Goal: Find specific page/section: Find specific page/section

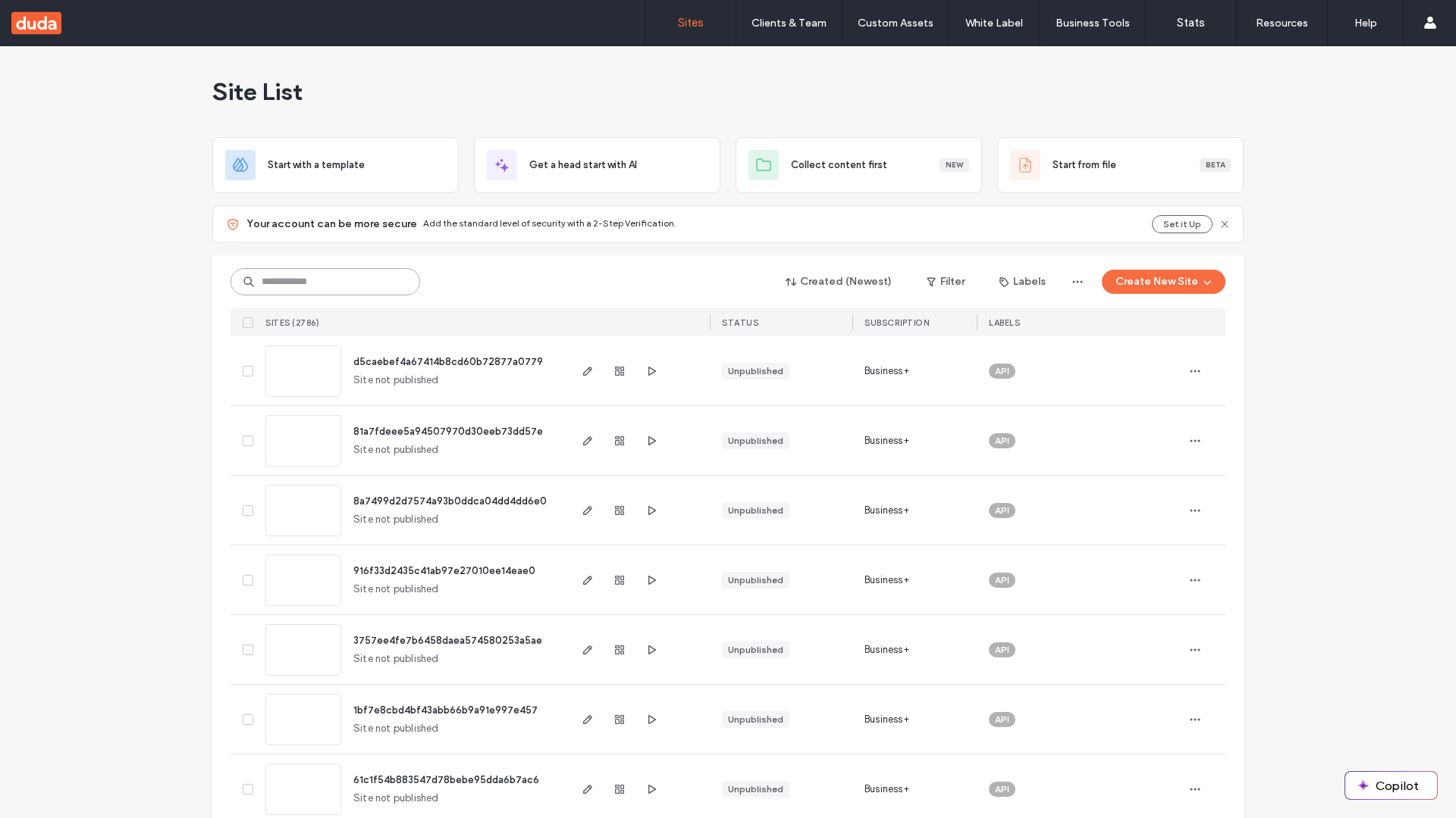
click at [326, 282] on input at bounding box center [325, 281] width 190 height 27
type input "**********"
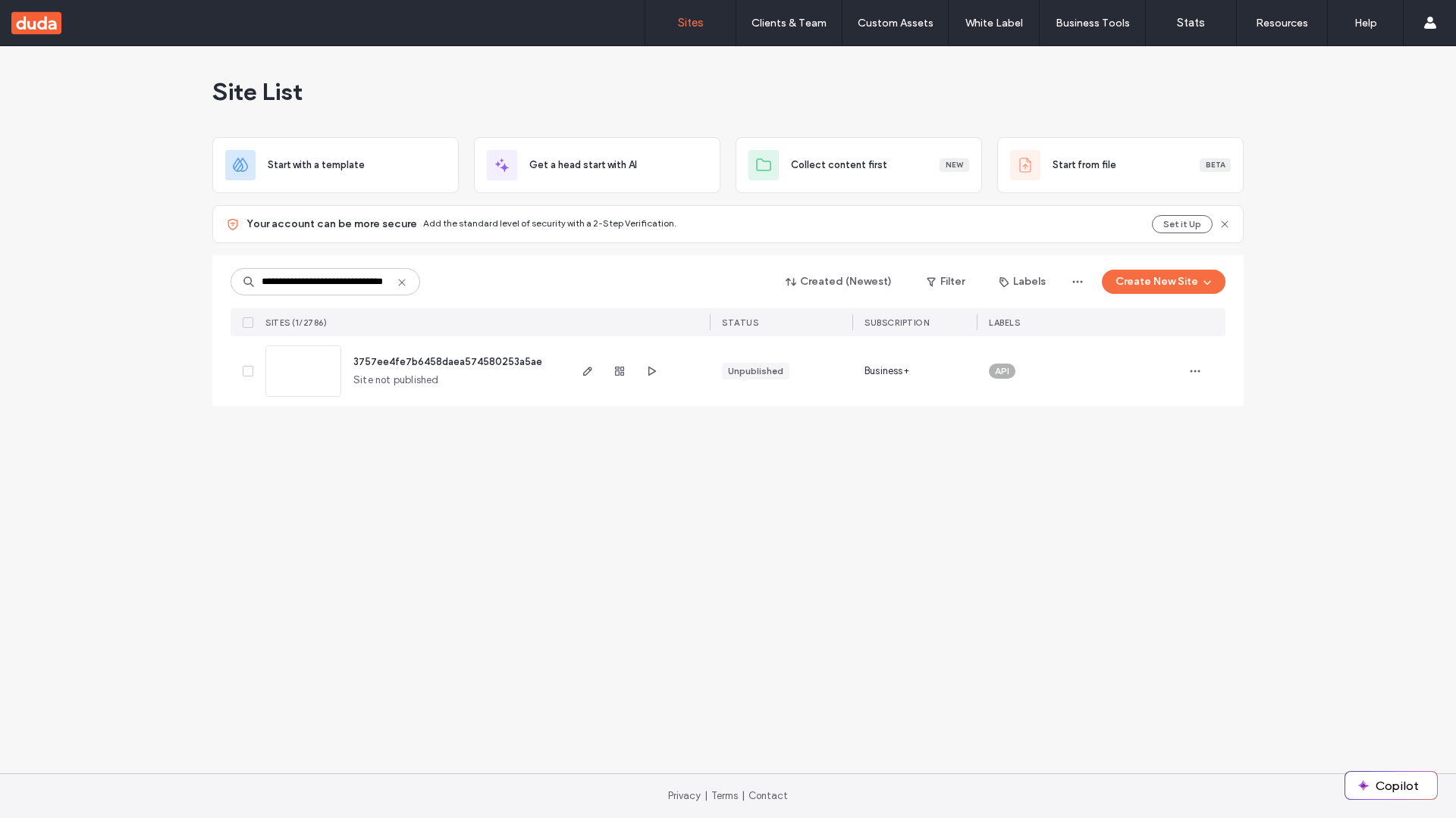
click at [449, 361] on span "3757ee4fe7b6458daea574580253a5ae" at bounding box center [448, 361] width 189 height 11
